Goal: Leave review/rating: Leave review/rating

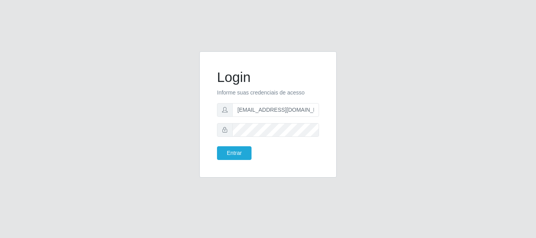
click at [217, 146] on button "Entrar" at bounding box center [234, 153] width 35 height 14
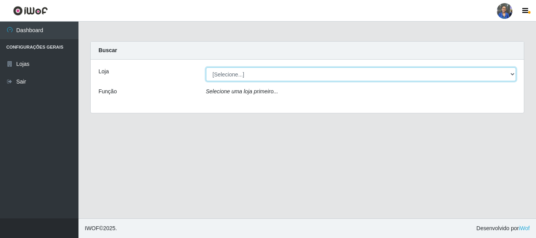
click at [237, 74] on select "[Selecione...] SuperFácil Atacado - Rodoviária" at bounding box center [361, 74] width 310 height 14
select select "400"
click at [206, 67] on select "[Selecione...] SuperFácil Atacado - Rodoviária" at bounding box center [361, 74] width 310 height 14
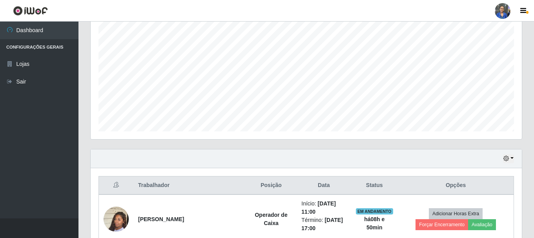
scroll to position [196, 0]
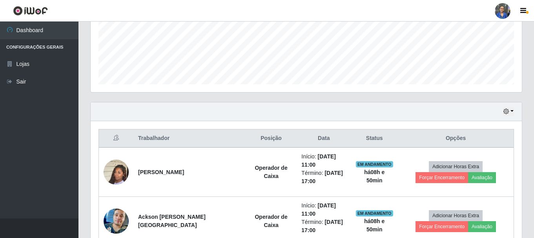
click at [512, 106] on div "Hoje 1 dia 3 dias 1 Semana Não encerrados" at bounding box center [306, 111] width 431 height 19
click at [512, 109] on button "button" at bounding box center [508, 111] width 11 height 9
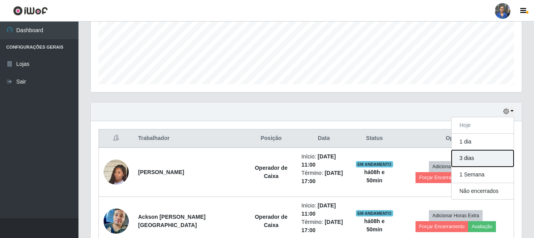
click at [476, 158] on button "3 dias" at bounding box center [483, 158] width 62 height 16
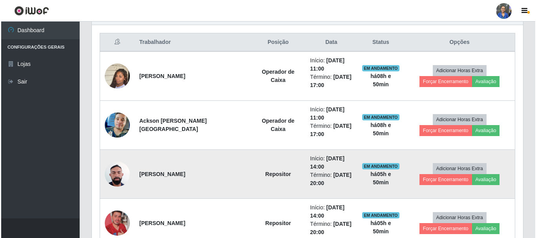
scroll to position [275, 0]
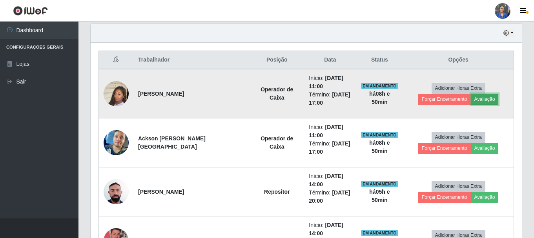
click at [471, 98] on button "Avaliação" at bounding box center [485, 99] width 28 height 11
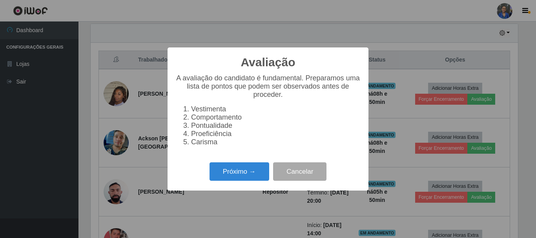
scroll to position [163, 427]
click at [217, 181] on button "Próximo →" at bounding box center [239, 171] width 60 height 18
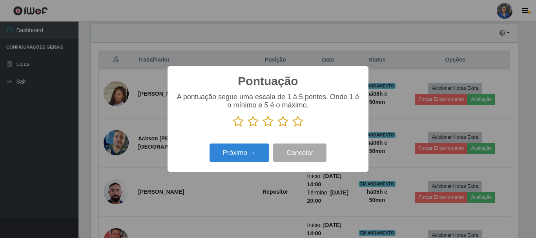
click at [300, 122] on icon at bounding box center [297, 122] width 11 height 12
click at [292, 127] on input "radio" at bounding box center [292, 127] width 0 height 0
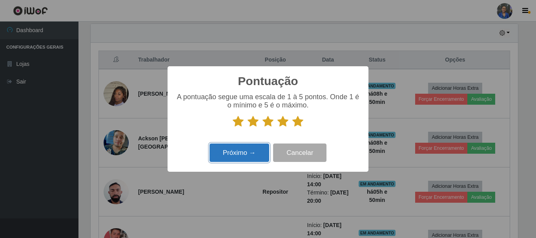
click at [239, 149] on button "Próximo →" at bounding box center [239, 153] width 60 height 18
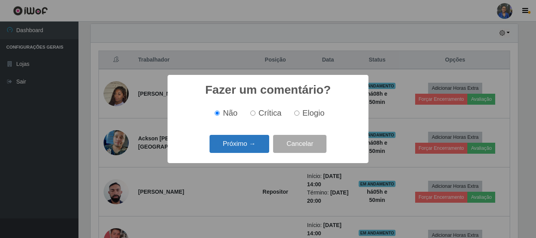
click at [244, 145] on button "Próximo →" at bounding box center [239, 144] width 60 height 18
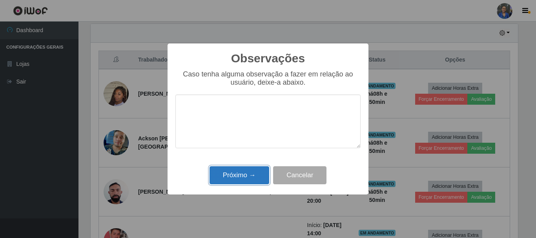
click at [242, 177] on button "Próximo →" at bounding box center [239, 175] width 60 height 18
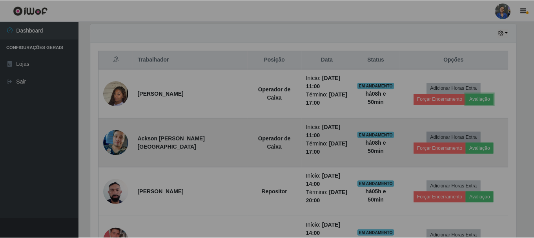
scroll to position [163, 431]
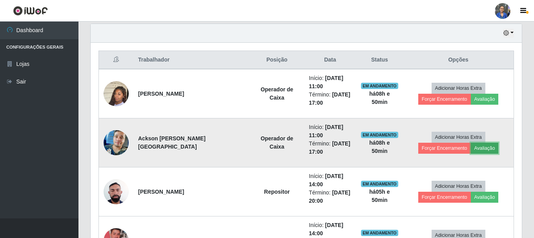
click at [471, 149] on button "Avaliação" at bounding box center [485, 148] width 28 height 11
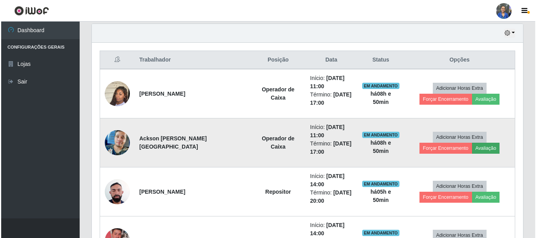
scroll to position [163, 427]
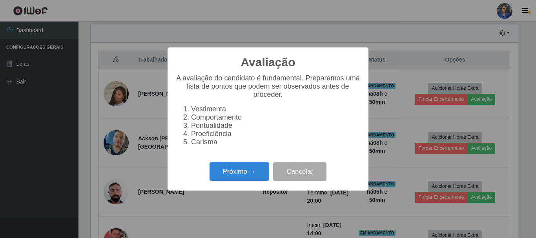
click at [241, 183] on div "Próximo → Cancelar" at bounding box center [267, 171] width 185 height 22
click at [243, 175] on button "Próximo →" at bounding box center [239, 171] width 60 height 18
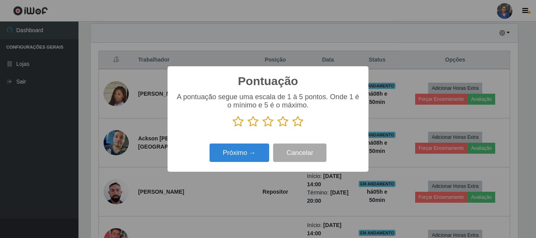
click at [301, 123] on icon at bounding box center [297, 122] width 11 height 12
click at [292, 127] on input "radio" at bounding box center [292, 127] width 0 height 0
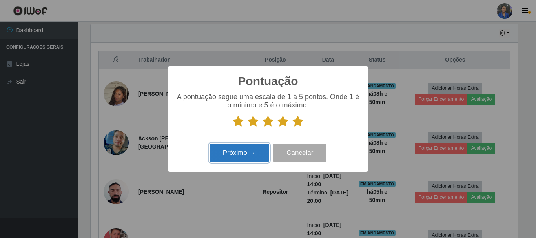
click at [250, 159] on button "Próximo →" at bounding box center [239, 153] width 60 height 18
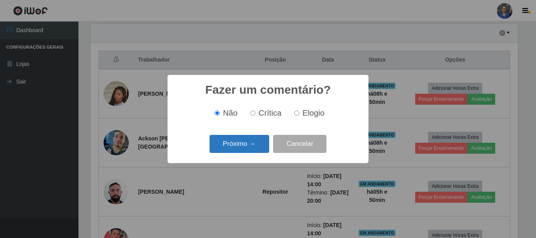
click at [254, 149] on button "Próximo →" at bounding box center [239, 144] width 60 height 18
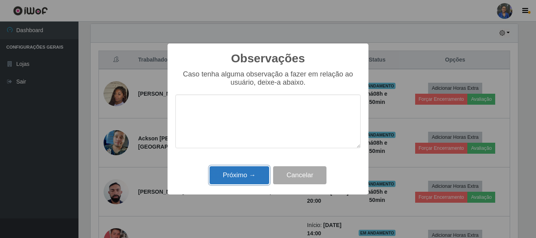
click at [246, 174] on button "Próximo →" at bounding box center [239, 175] width 60 height 18
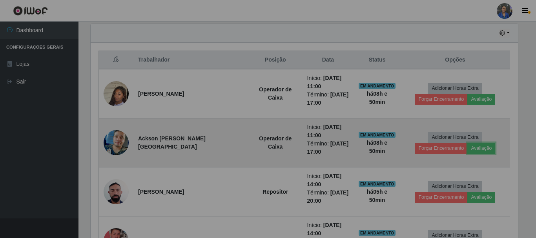
scroll to position [163, 431]
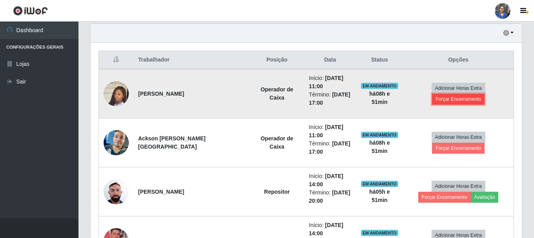
click at [484, 95] on button "Forçar Encerramento" at bounding box center [458, 99] width 53 height 11
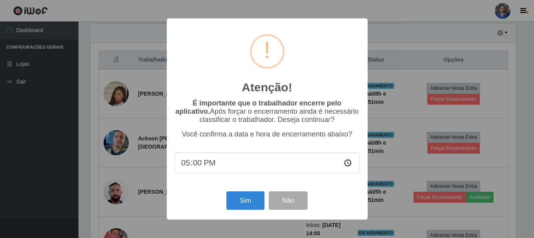
scroll to position [163, 427]
click at [255, 209] on button "Sim" at bounding box center [246, 200] width 38 height 18
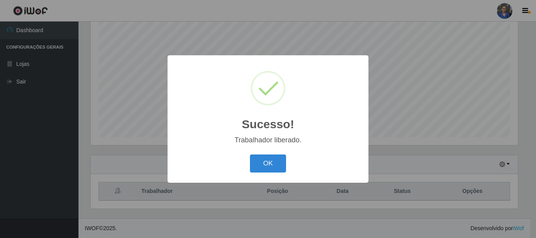
click at [276, 154] on div "OK Cancel" at bounding box center [267, 163] width 185 height 22
click at [272, 160] on button "OK" at bounding box center [268, 164] width 36 height 18
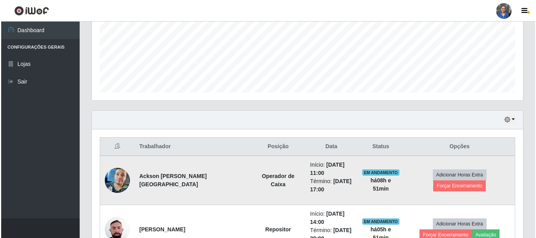
scroll to position [261, 0]
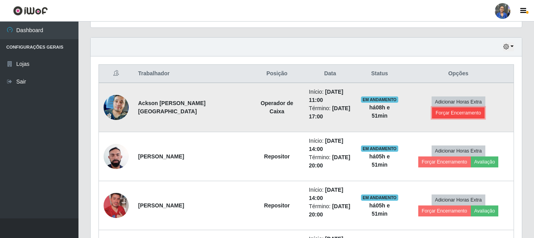
click at [484, 112] on button "Forçar Encerramento" at bounding box center [458, 112] width 53 height 11
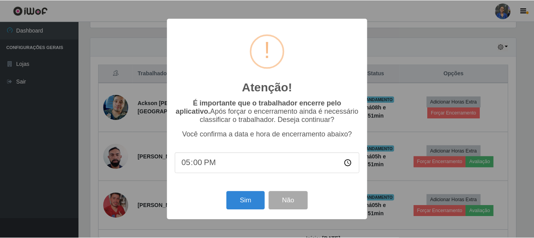
scroll to position [0, 0]
click at [233, 202] on button "Sim" at bounding box center [246, 200] width 38 height 18
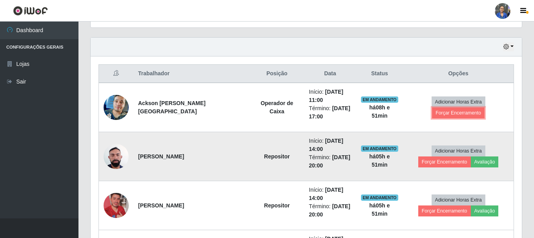
scroll to position [392117, 391849]
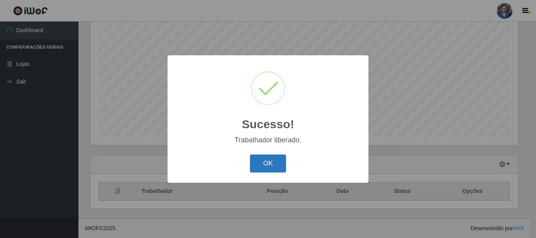
click at [269, 161] on button "OK" at bounding box center [268, 164] width 36 height 18
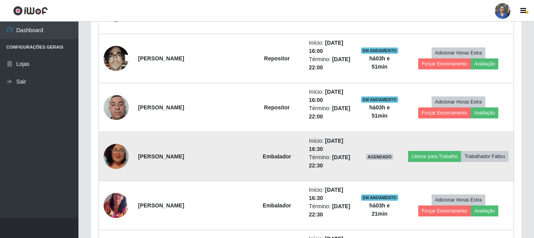
click at [121, 163] on img at bounding box center [116, 156] width 25 height 45
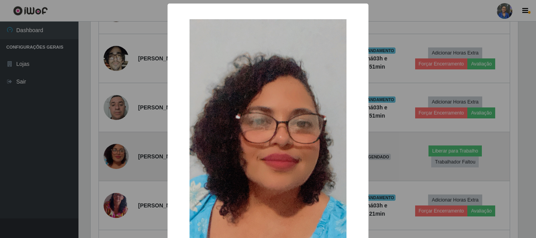
click at [121, 163] on div "× OK Cancel" at bounding box center [268, 119] width 536 height 238
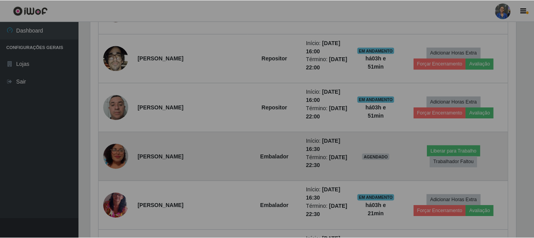
scroll to position [163, 431]
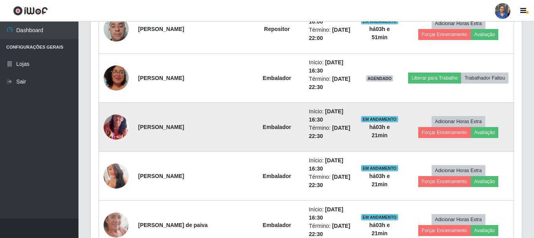
click at [115, 130] on img at bounding box center [116, 127] width 25 height 35
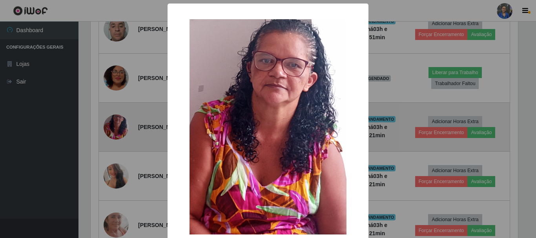
click at [115, 130] on div "× OK Cancel" at bounding box center [268, 119] width 536 height 238
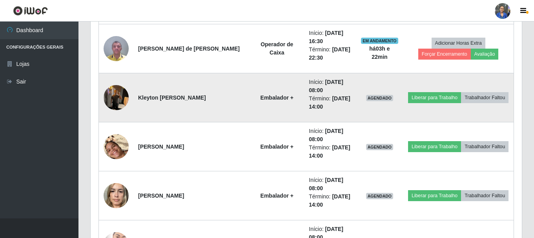
click at [112, 93] on img at bounding box center [116, 97] width 25 height 33
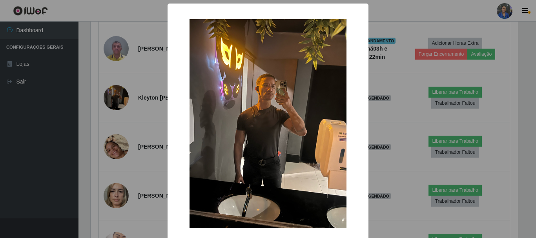
click at [119, 100] on div "× OK Cancel" at bounding box center [268, 119] width 536 height 238
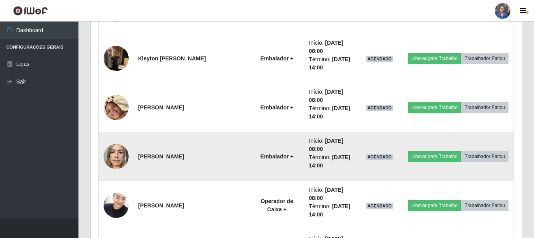
click at [118, 151] on img at bounding box center [116, 156] width 25 height 33
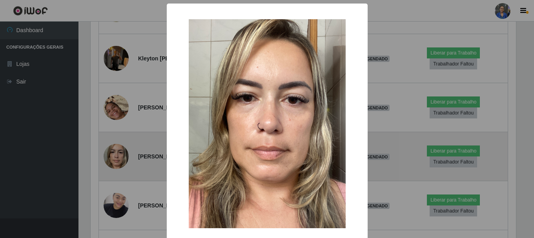
scroll to position [163, 427]
click at [118, 151] on div "× OK Cancel" at bounding box center [268, 119] width 536 height 238
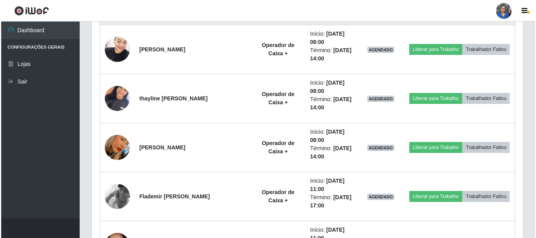
scroll to position [1202, 0]
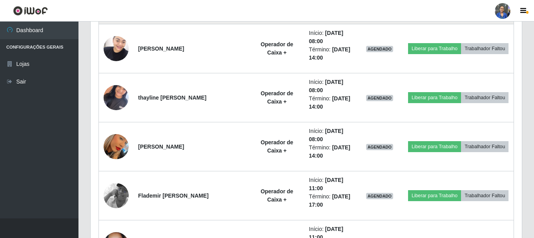
click at [118, 151] on img at bounding box center [116, 146] width 25 height 45
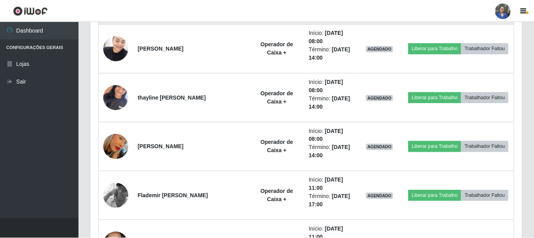
scroll to position [163, 427]
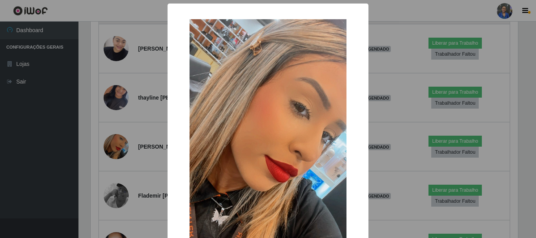
click at [118, 151] on div "× OK Cancel" at bounding box center [268, 119] width 536 height 238
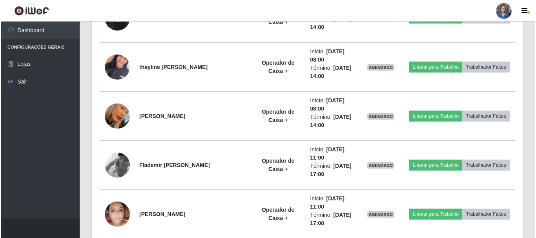
scroll to position [1242, 0]
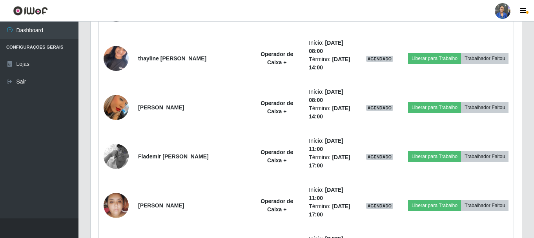
click at [118, 151] on img at bounding box center [116, 156] width 25 height 45
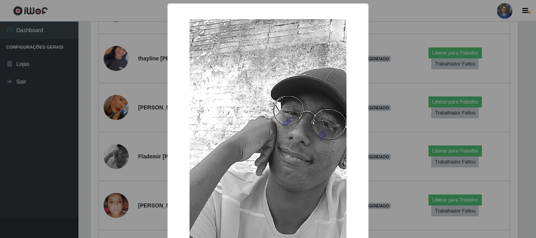
click at [118, 151] on div "× OK Cancel" at bounding box center [268, 119] width 536 height 238
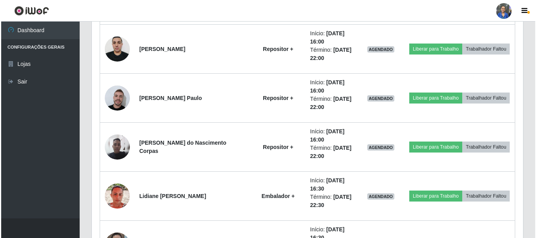
scroll to position [1595, 0]
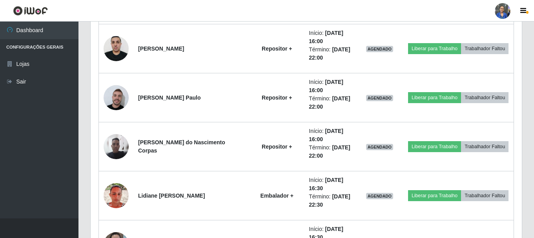
click at [118, 151] on img at bounding box center [116, 146] width 25 height 25
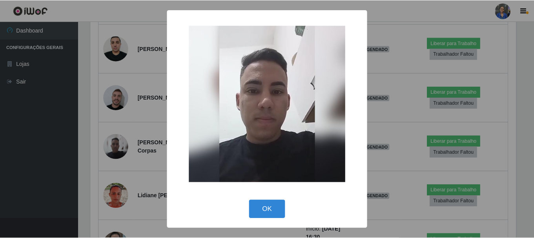
scroll to position [163, 427]
click at [118, 151] on div "× OK Cancel" at bounding box center [268, 119] width 536 height 238
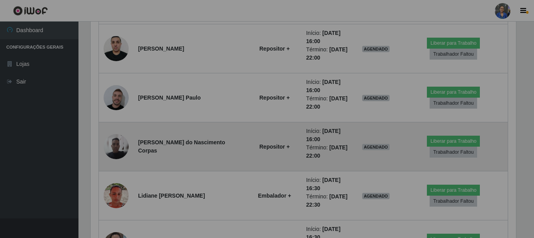
scroll to position [163, 431]
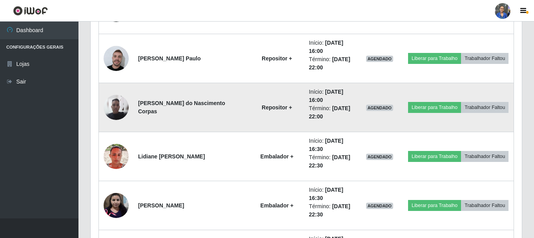
click at [119, 149] on img at bounding box center [116, 156] width 25 height 25
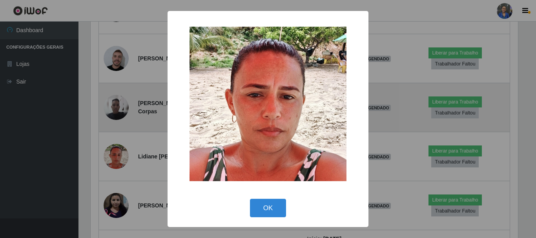
click at [119, 149] on div "× OK Cancel" at bounding box center [268, 119] width 536 height 238
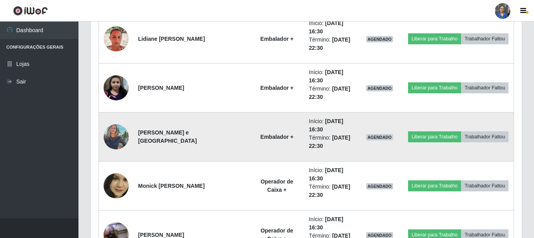
click at [119, 143] on img at bounding box center [116, 136] width 25 height 33
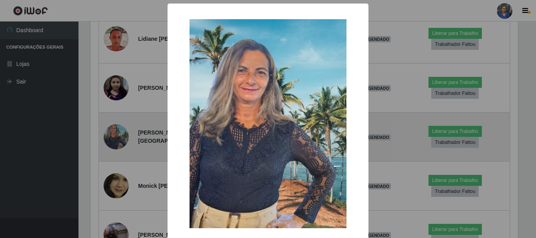
click at [119, 143] on div "× OK Cancel" at bounding box center [268, 119] width 536 height 238
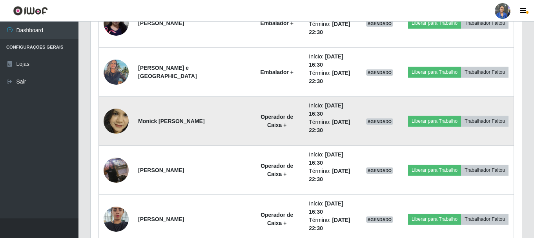
scroll to position [1830, 0]
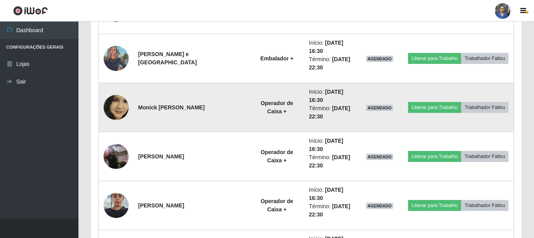
click at [111, 113] on img at bounding box center [116, 107] width 25 height 33
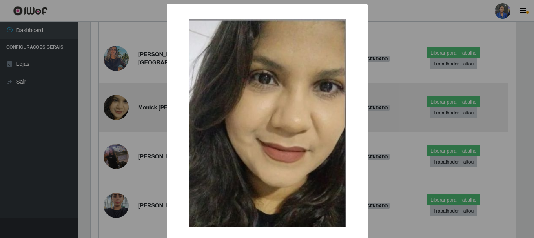
scroll to position [163, 427]
click at [111, 113] on div "× OK Cancel" at bounding box center [268, 119] width 536 height 238
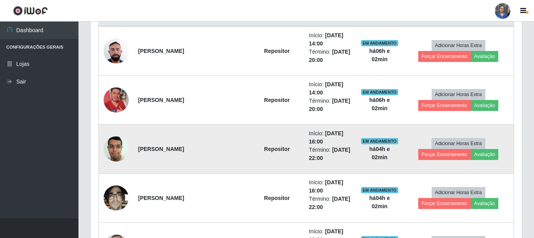
scroll to position [300, 0]
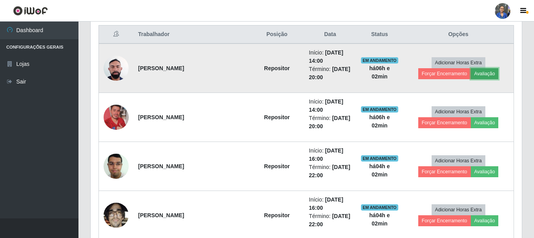
click at [471, 73] on button "Avaliação" at bounding box center [485, 73] width 28 height 11
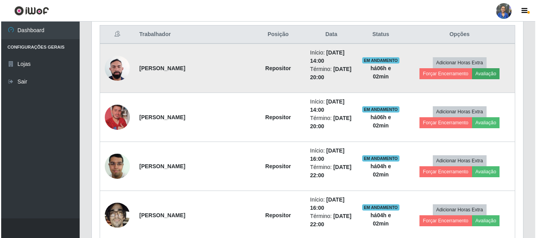
scroll to position [163, 427]
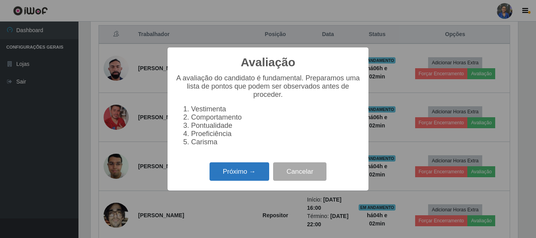
click at [235, 179] on button "Próximo →" at bounding box center [239, 171] width 60 height 18
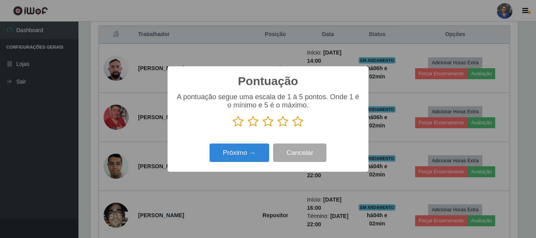
click at [294, 122] on icon at bounding box center [297, 122] width 11 height 12
click at [292, 127] on input "radio" at bounding box center [292, 127] width 0 height 0
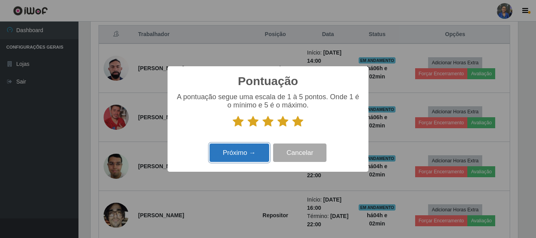
click at [238, 152] on button "Próximo →" at bounding box center [239, 153] width 60 height 18
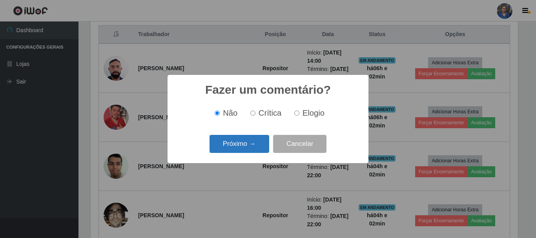
click at [238, 143] on button "Próximo →" at bounding box center [239, 144] width 60 height 18
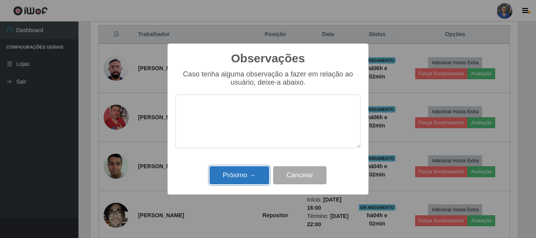
click at [245, 174] on button "Próximo →" at bounding box center [239, 175] width 60 height 18
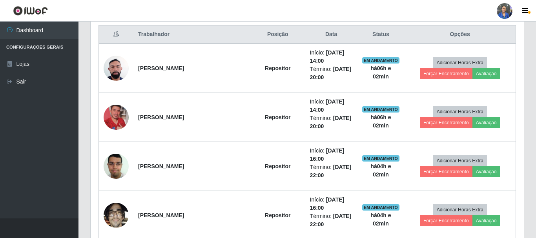
scroll to position [163, 431]
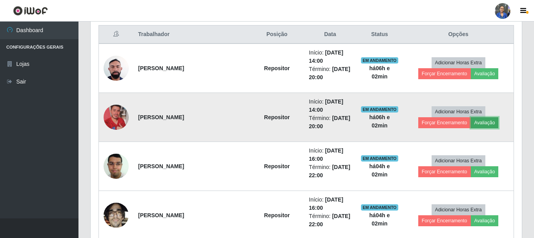
click at [471, 126] on button "Avaliação" at bounding box center [485, 122] width 28 height 11
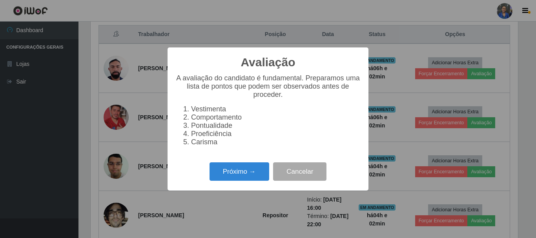
scroll to position [163, 427]
click at [250, 168] on button "Próximo →" at bounding box center [239, 171] width 60 height 18
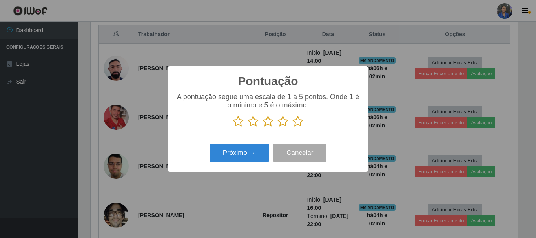
click at [298, 122] on icon at bounding box center [297, 122] width 11 height 12
click at [292, 127] on input "radio" at bounding box center [292, 127] width 0 height 0
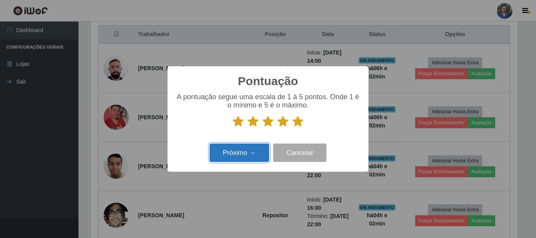
click at [233, 148] on button "Próximo →" at bounding box center [239, 153] width 60 height 18
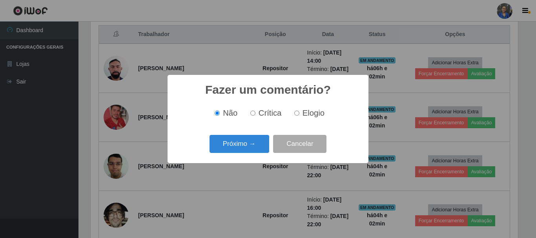
click at [233, 148] on button "Próximo →" at bounding box center [239, 144] width 60 height 18
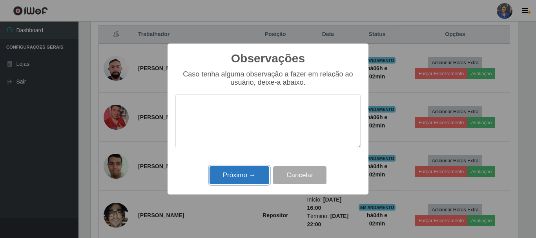
click at [240, 174] on button "Próximo →" at bounding box center [239, 175] width 60 height 18
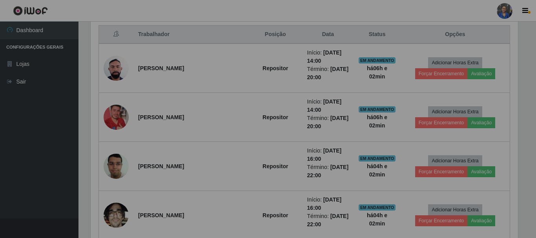
scroll to position [163, 431]
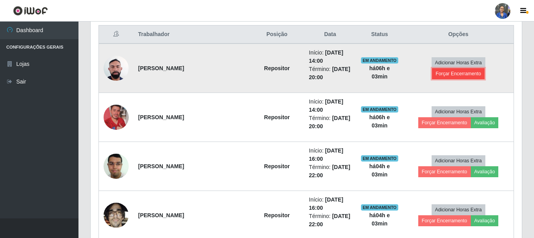
click at [477, 70] on button "Forçar Encerramento" at bounding box center [458, 73] width 53 height 11
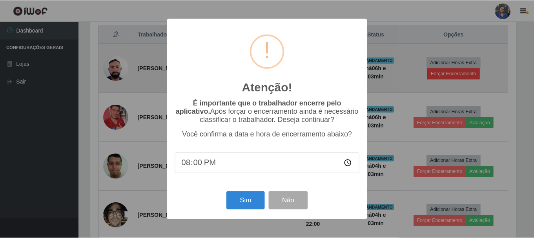
scroll to position [163, 427]
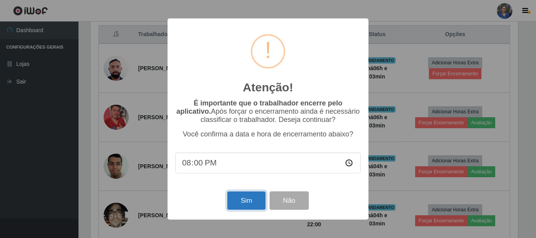
click at [247, 198] on button "Sim" at bounding box center [246, 200] width 38 height 18
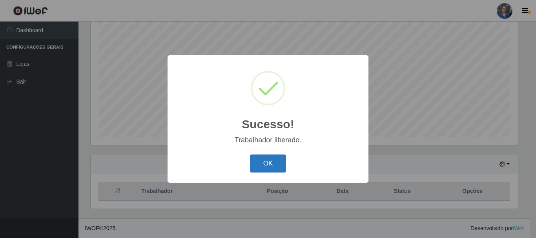
click at [260, 155] on button "OK" at bounding box center [268, 164] width 36 height 18
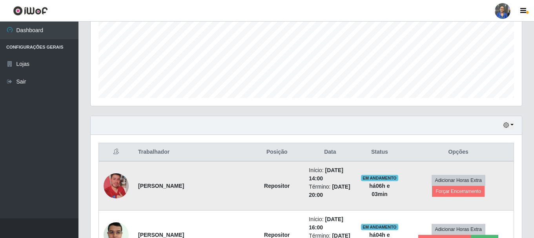
scroll to position [261, 0]
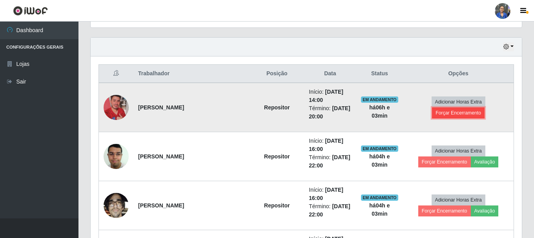
click at [477, 109] on button "Forçar Encerramento" at bounding box center [458, 112] width 53 height 11
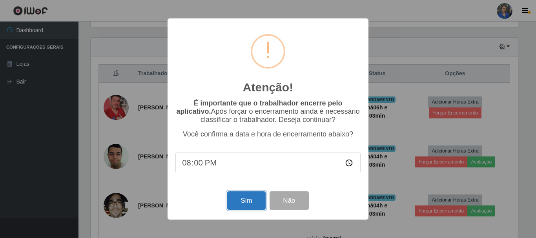
click at [237, 196] on button "Sim" at bounding box center [246, 200] width 38 height 18
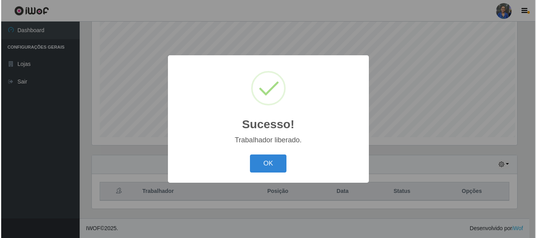
scroll to position [143, 0]
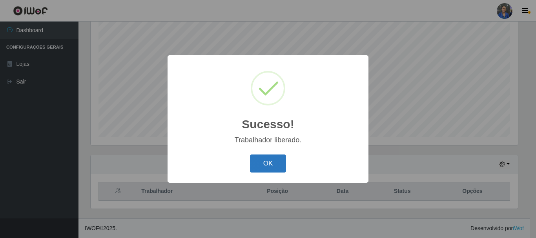
click at [270, 165] on button "OK" at bounding box center [268, 164] width 36 height 18
